Goal: Transaction & Acquisition: Book appointment/travel/reservation

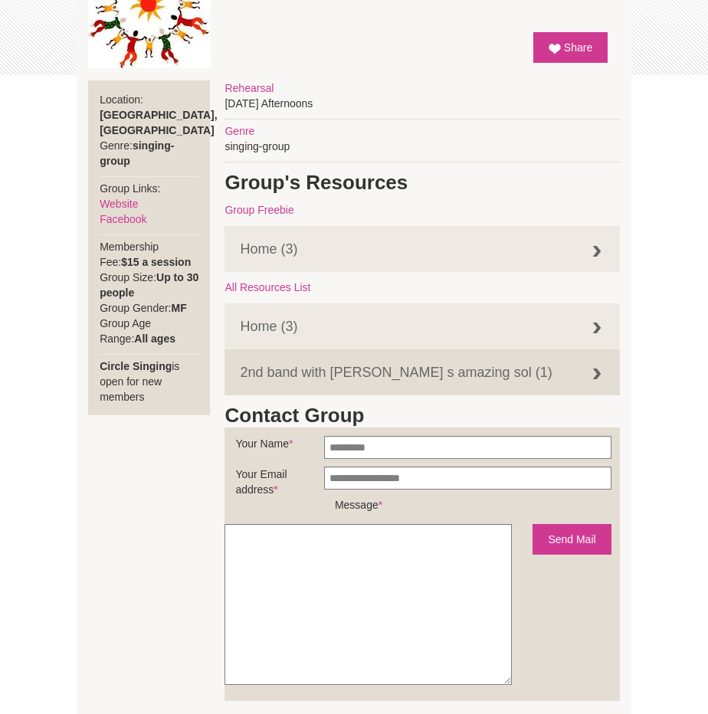
scroll to position [481, 0]
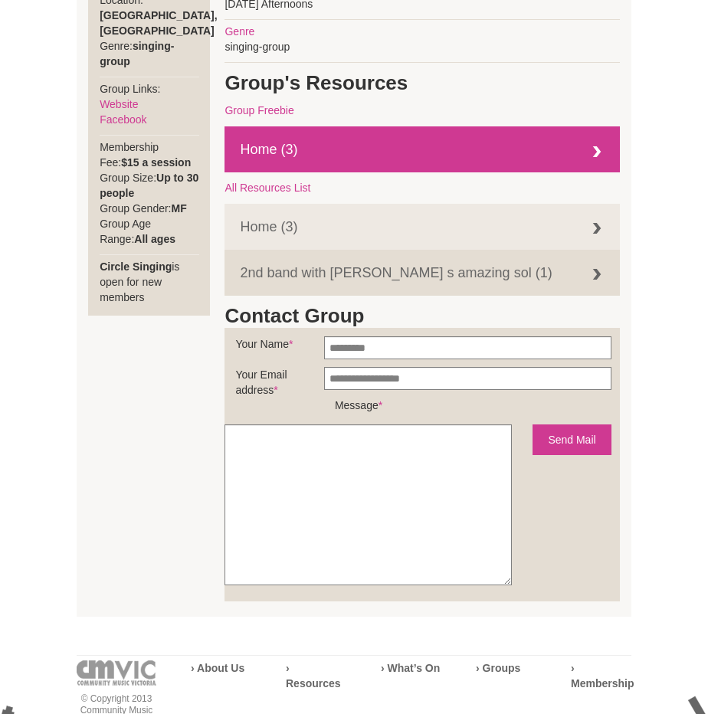
click at [474, 156] on link "Home (3)" at bounding box center [422, 149] width 395 height 46
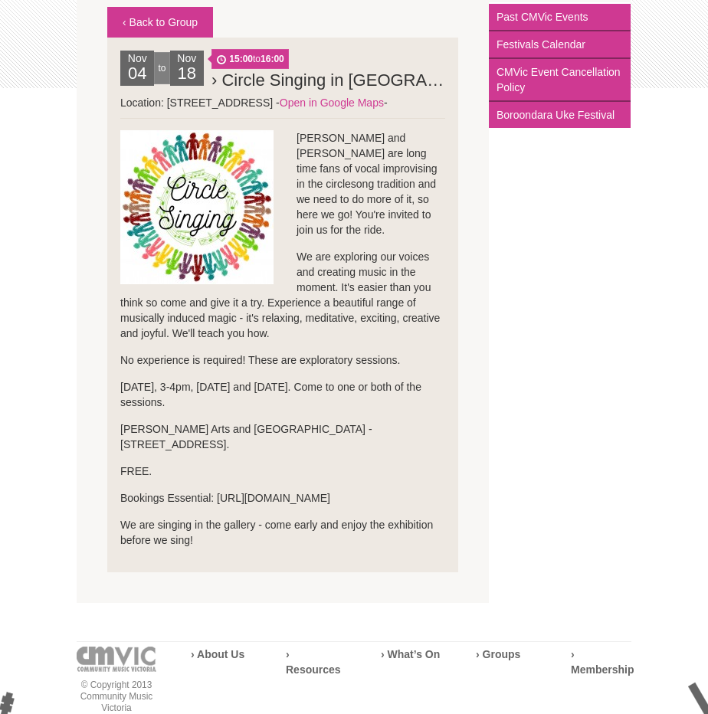
scroll to position [371, 0]
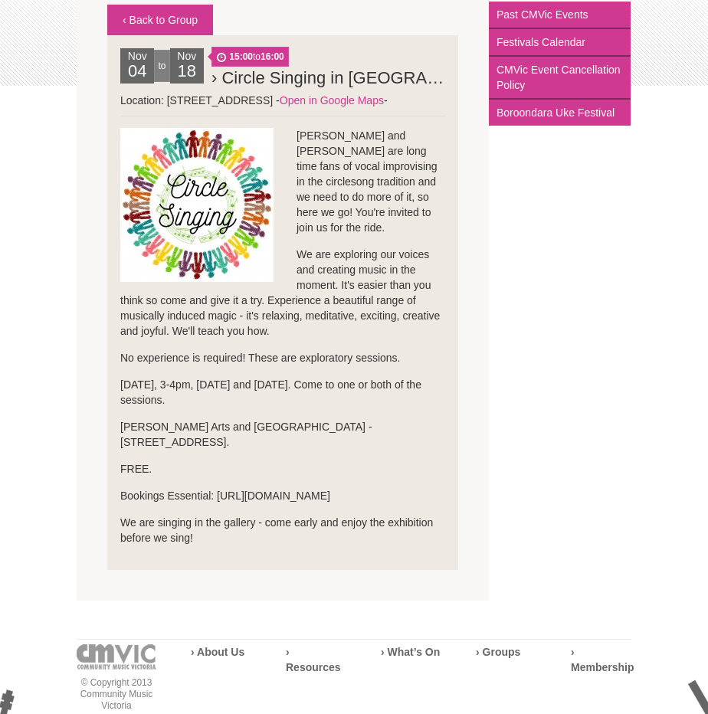
drag, startPoint x: 217, startPoint y: 479, endPoint x: 405, endPoint y: 487, distance: 188.6
click at [405, 488] on p "Bookings Essential: https://www.trybooking.com/CMHKW" at bounding box center [282, 495] width 325 height 15
copy p "https://www.trybooking.com/CMHKW"
